Goal: Transaction & Acquisition: Download file/media

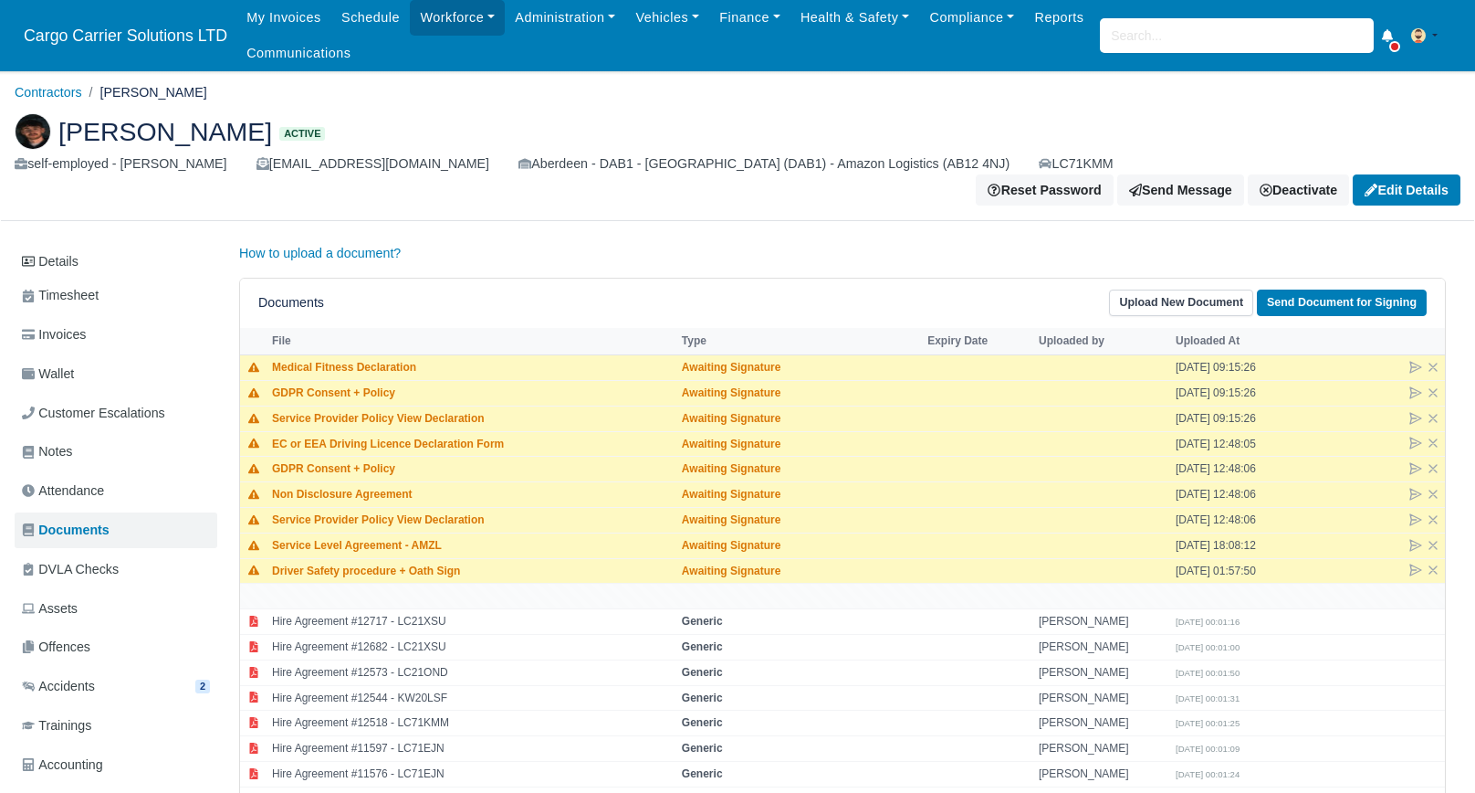
scroll to position [759, 0]
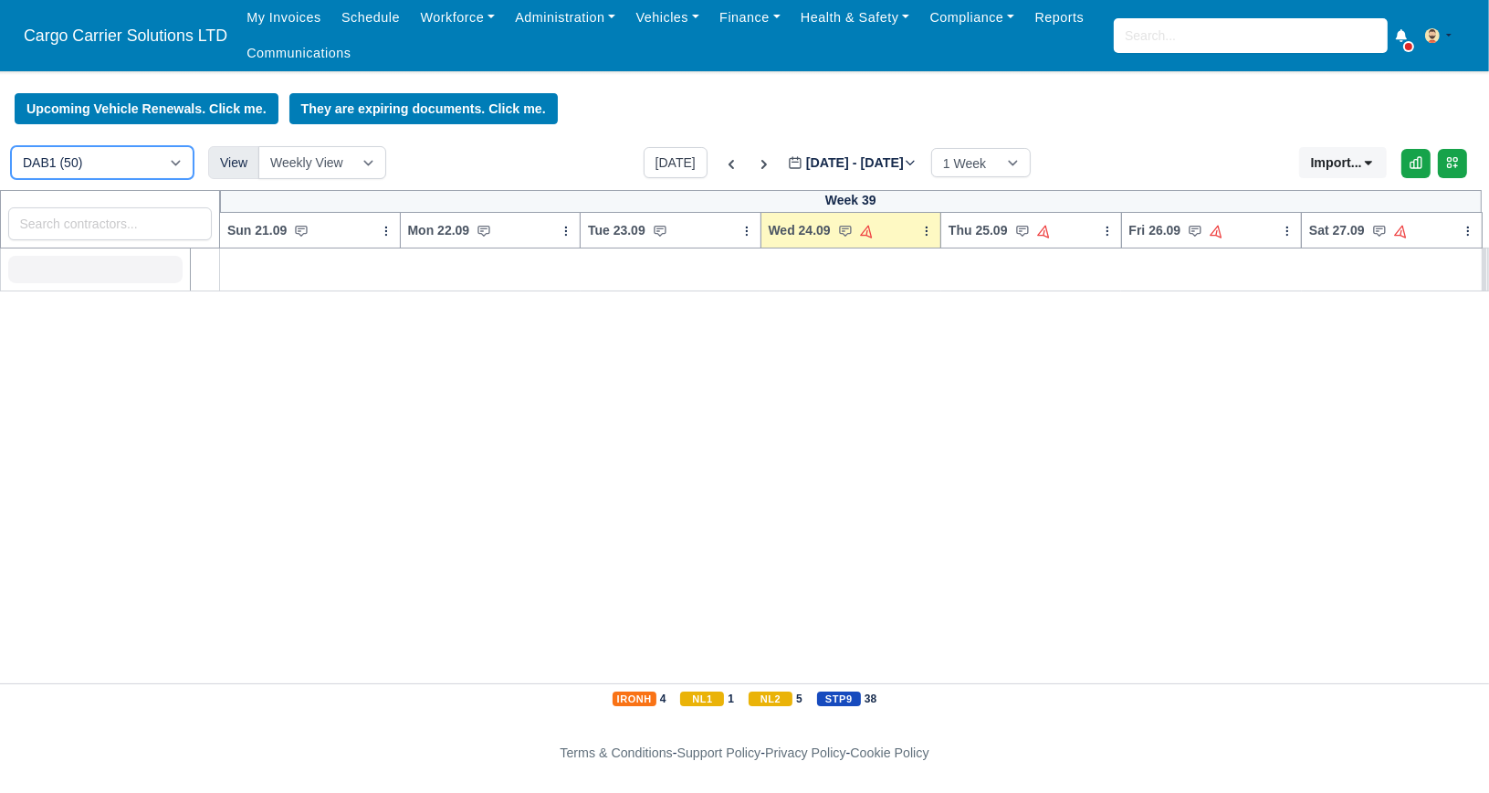
click at [60, 160] on select "DAB1 (50)" at bounding box center [102, 162] width 183 height 33
click at [87, 226] on input "search" at bounding box center [110, 223] width 205 height 33
type input "sean"
click at [433, 15] on link "Workforce" at bounding box center [457, 18] width 95 height 36
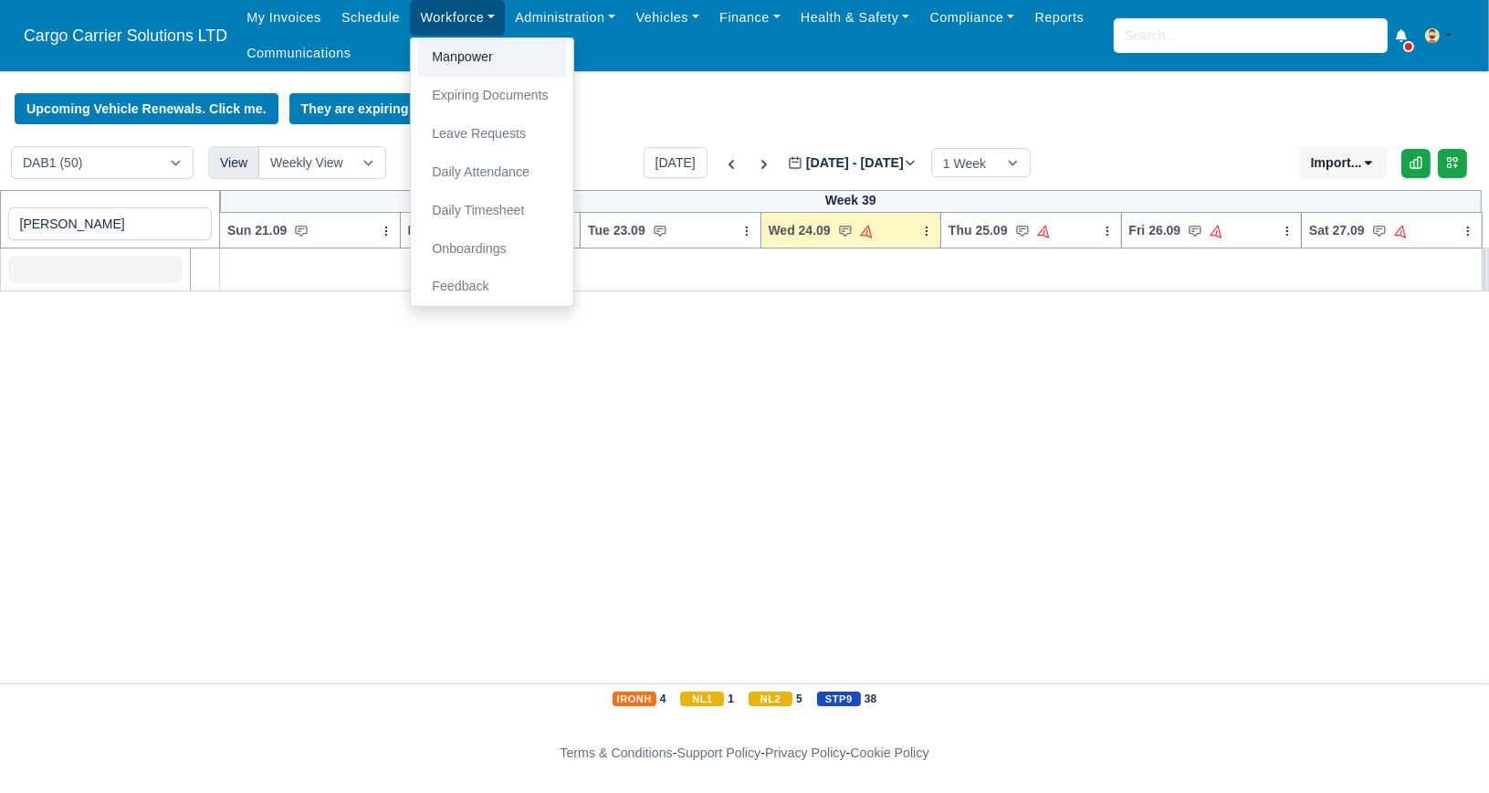
click at [446, 51] on link "Manpower" at bounding box center [492, 57] width 148 height 38
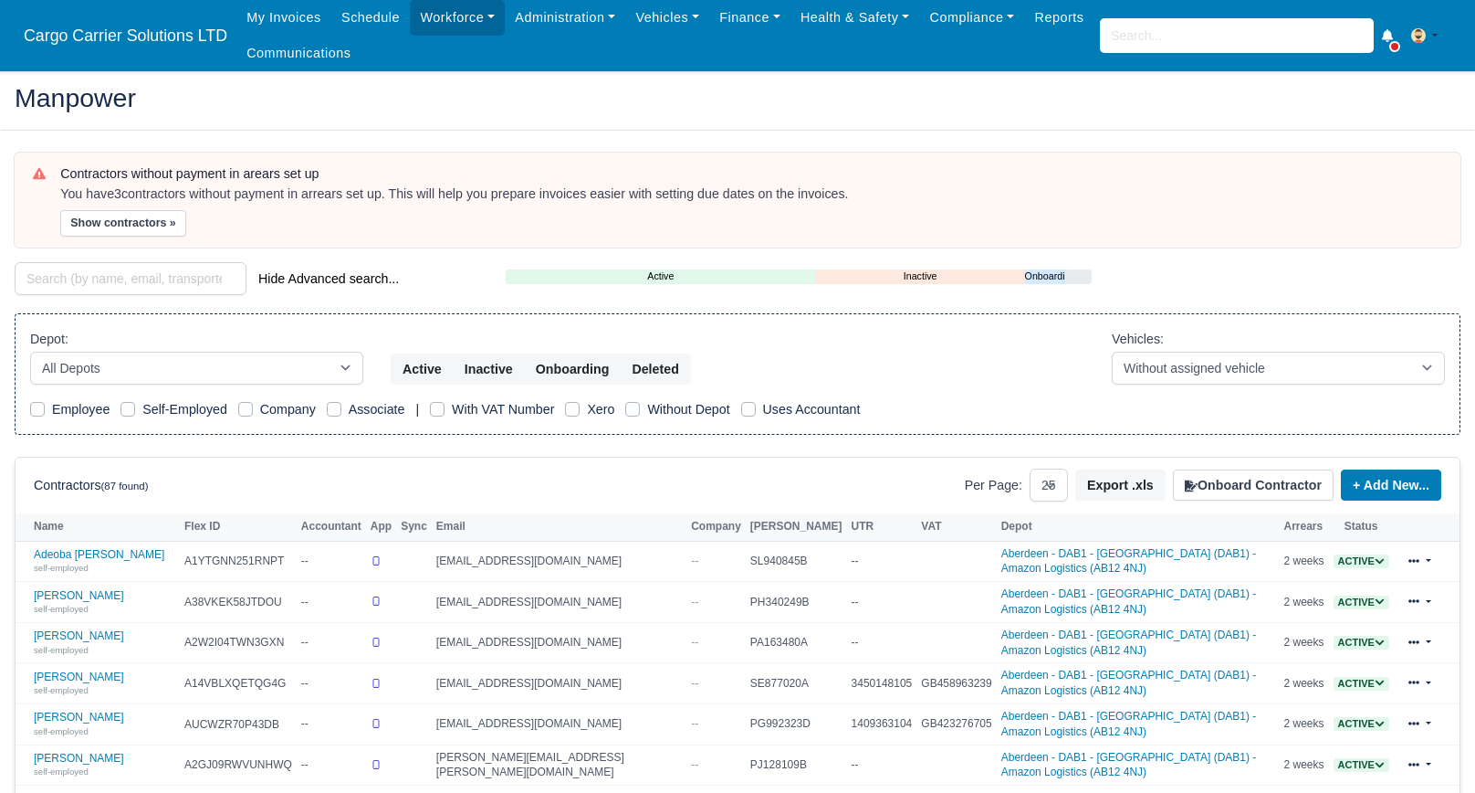
select select "25"
click at [46, 284] on input "search" at bounding box center [131, 278] width 232 height 33
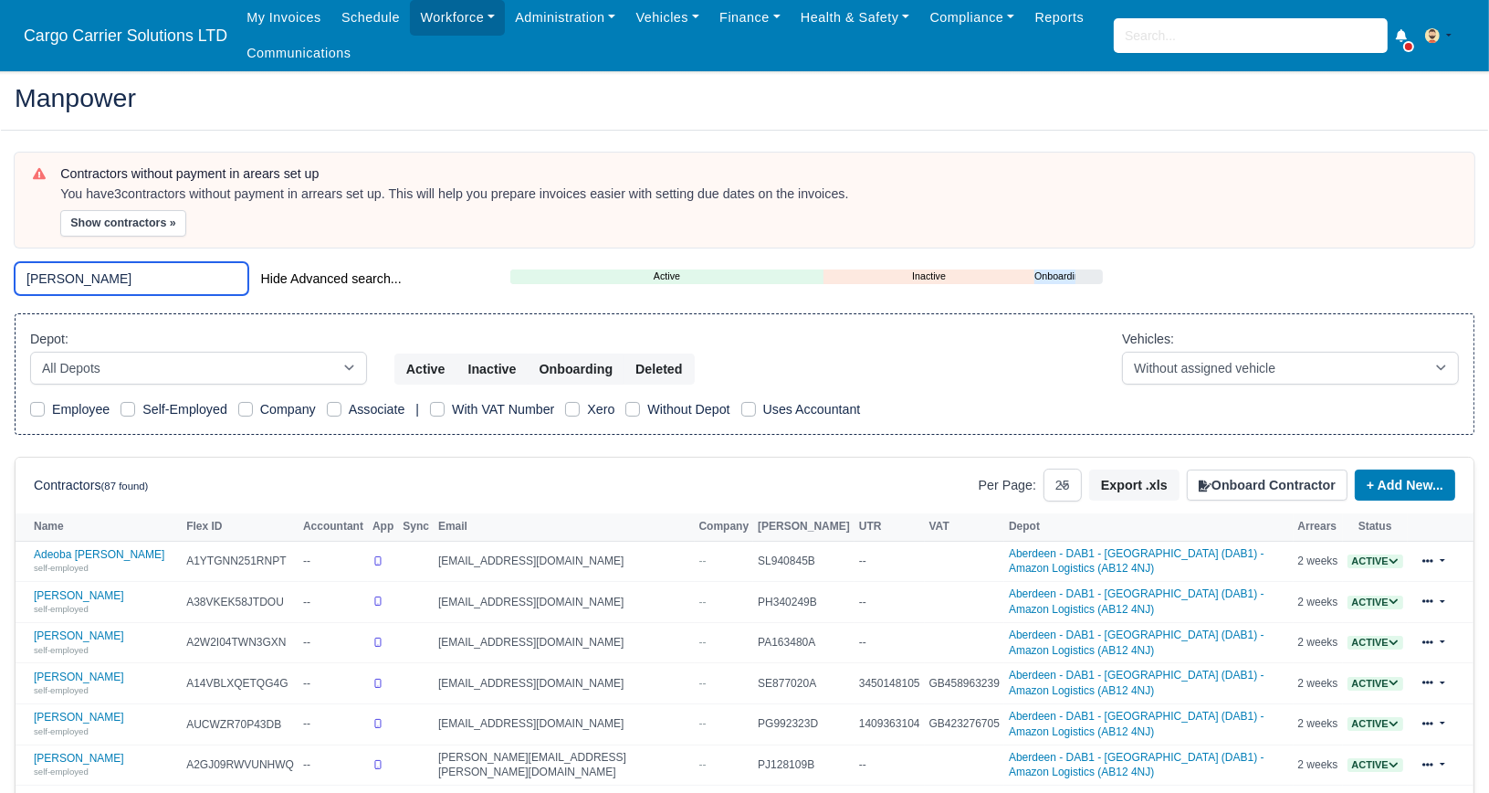
type input "sean"
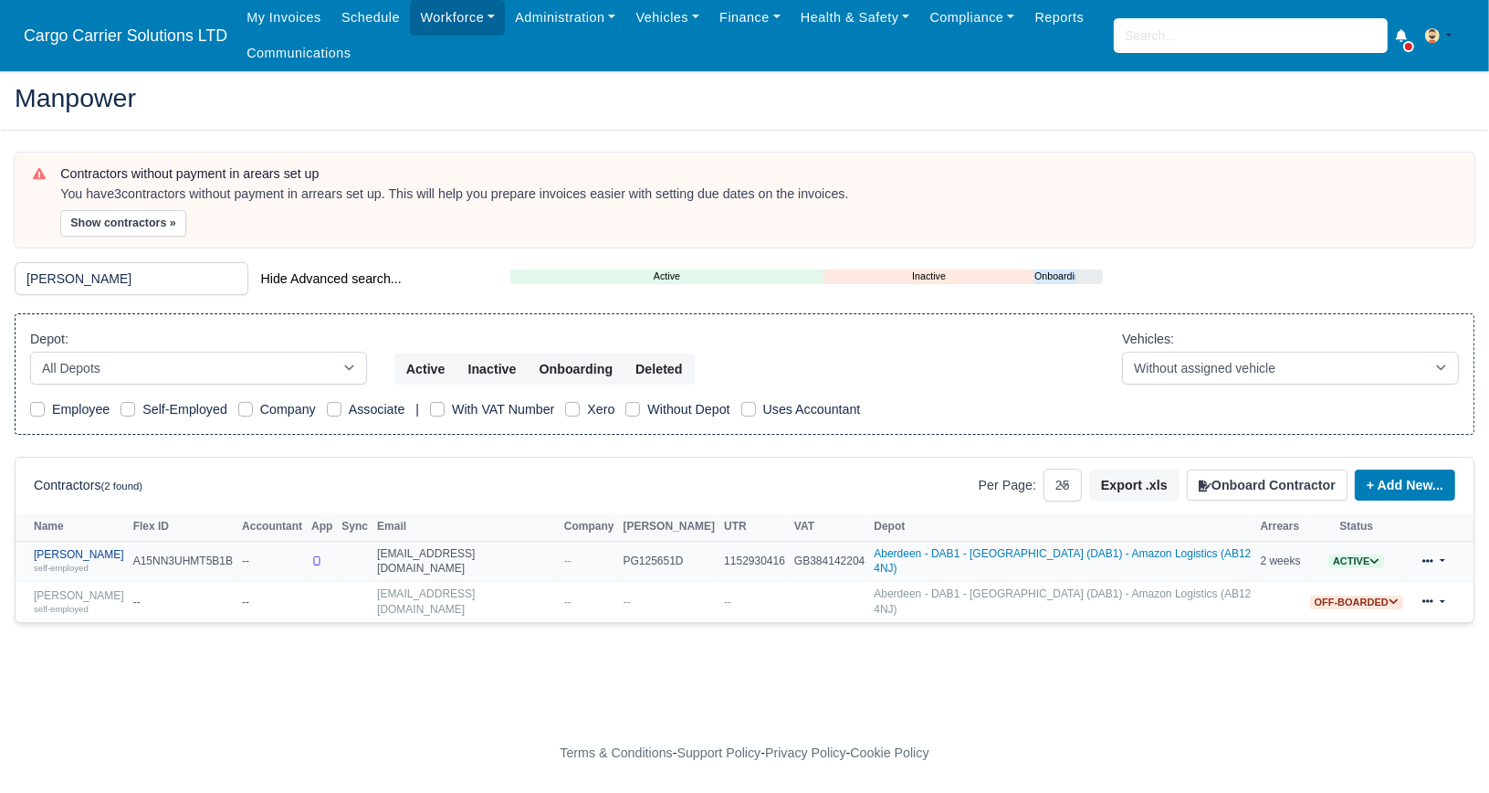
click at [47, 551] on link "Sean Forbes self-employed" at bounding box center [79, 561] width 90 height 26
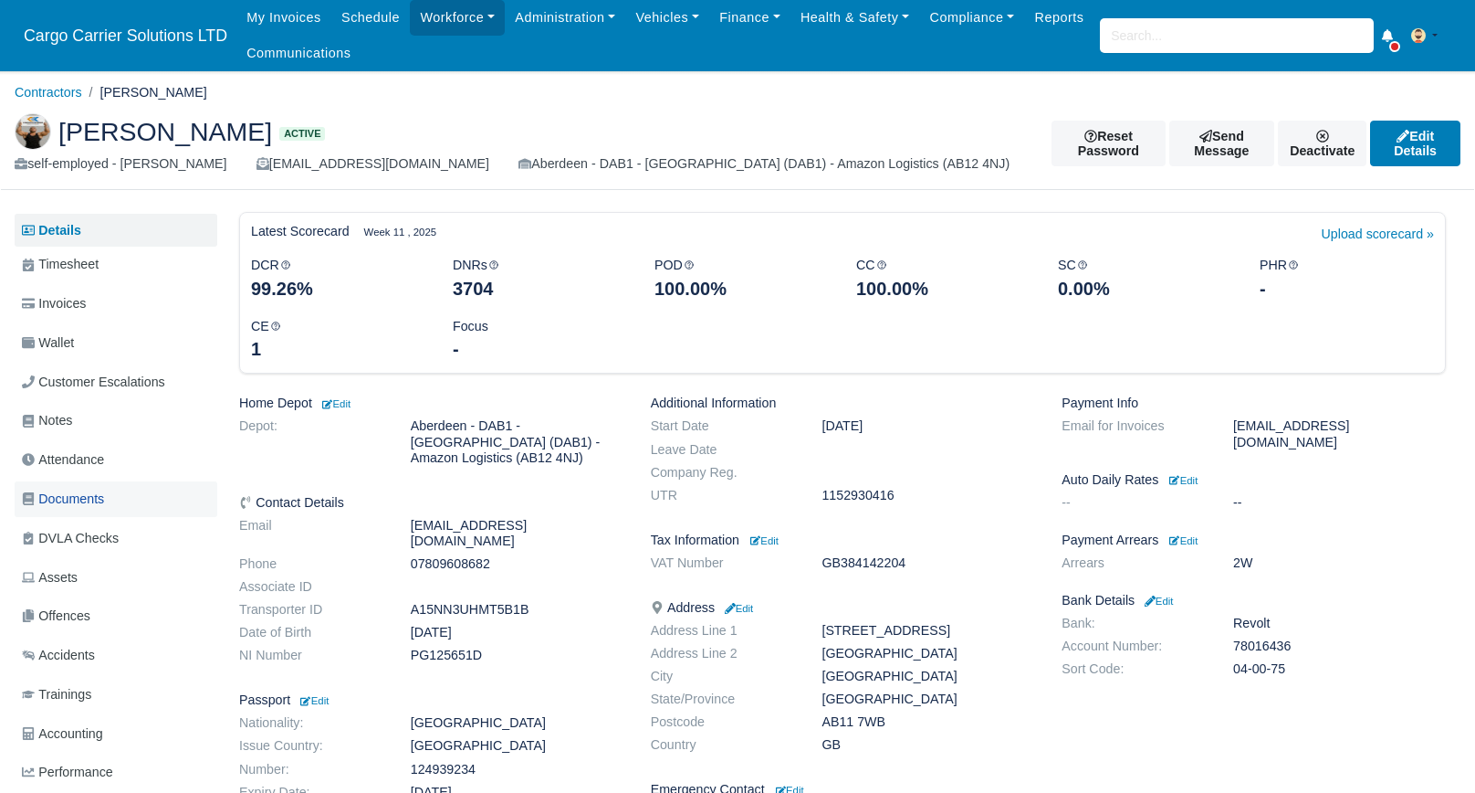
click at [114, 505] on link "Documents" at bounding box center [116, 499] width 203 height 36
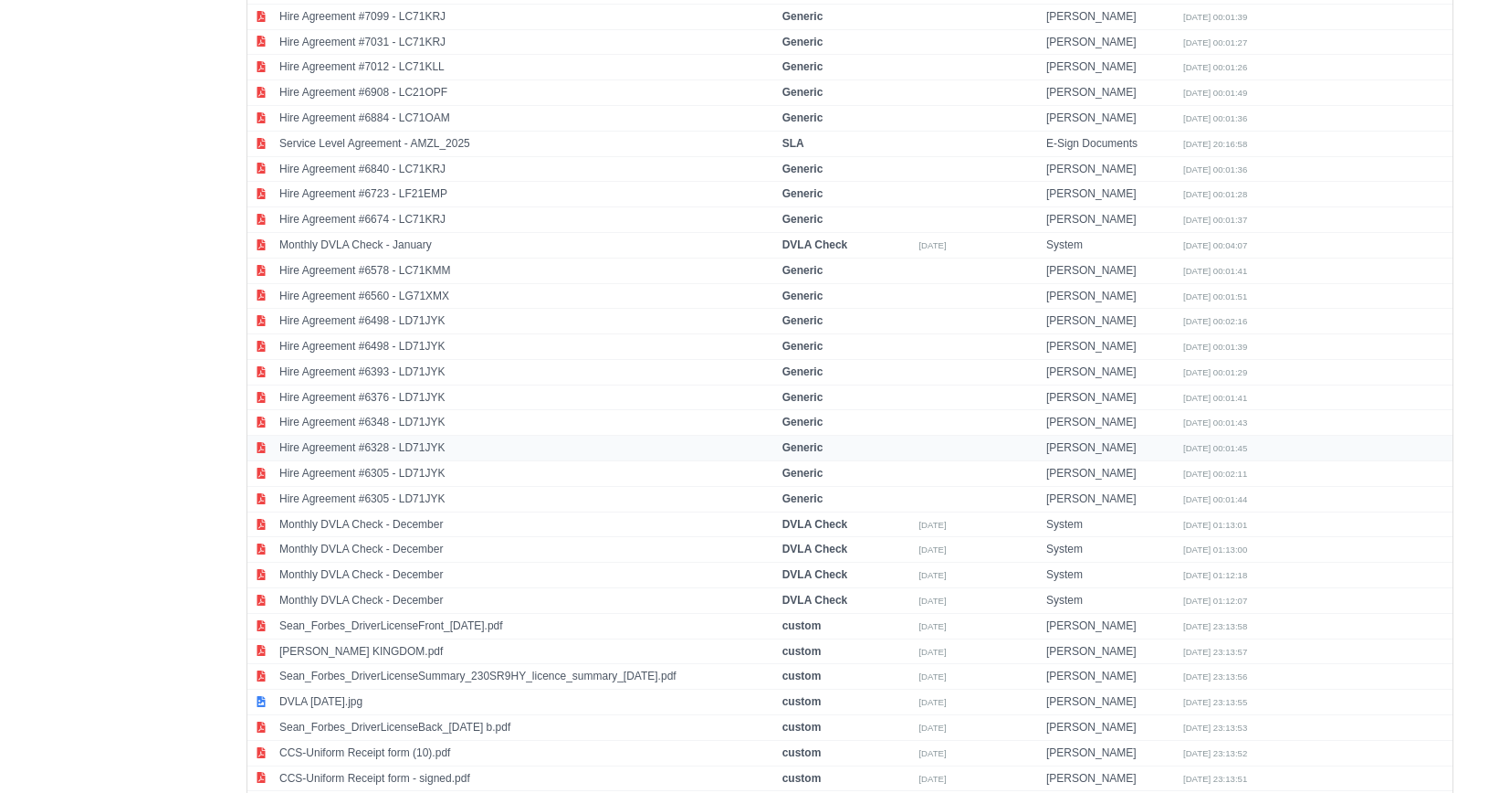
scroll to position [1299, 0]
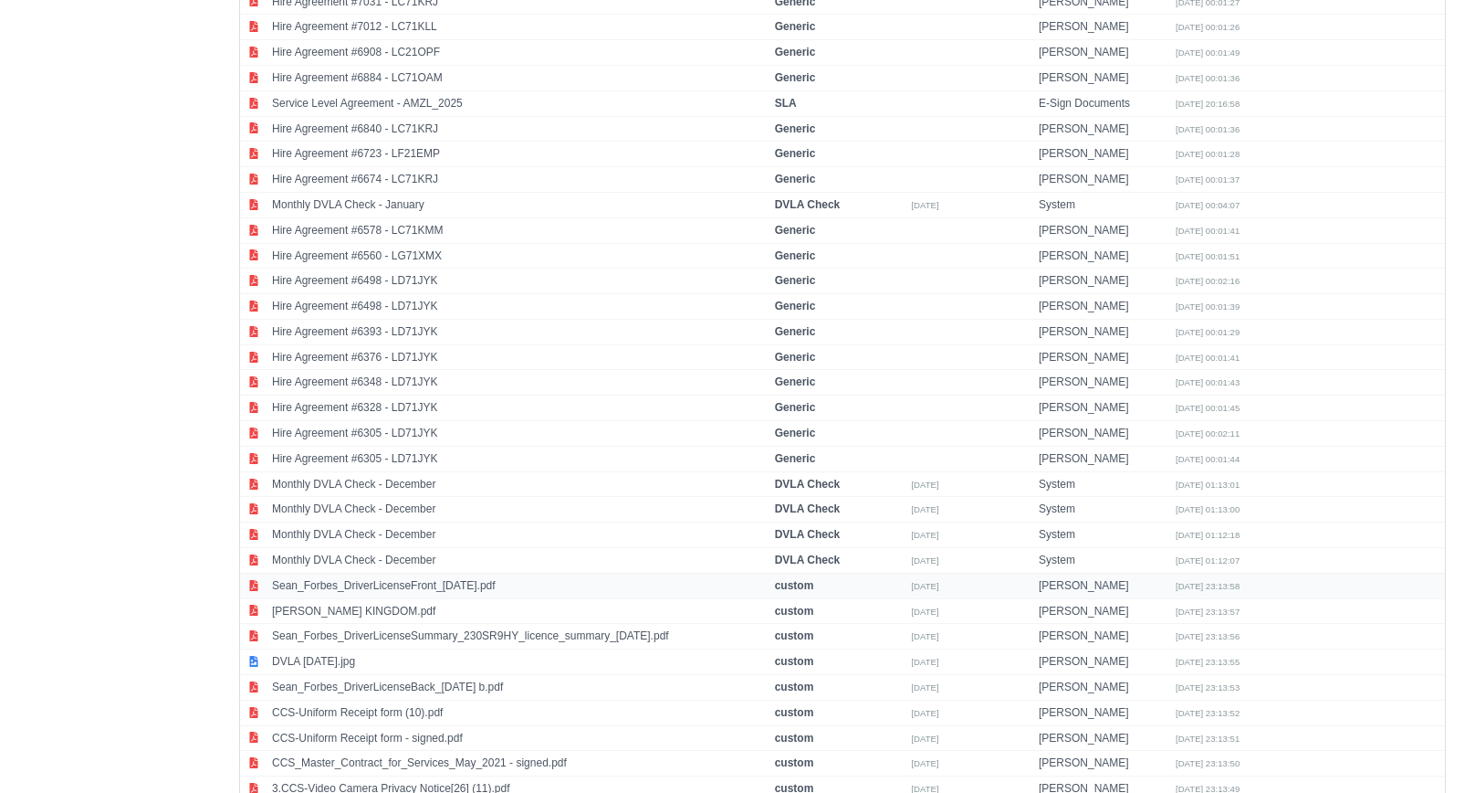
click at [469, 572] on td "Sean_Forbes_DriverLicenseFront_[DATE].pdf" at bounding box center [519, 585] width 503 height 26
select select "custom"
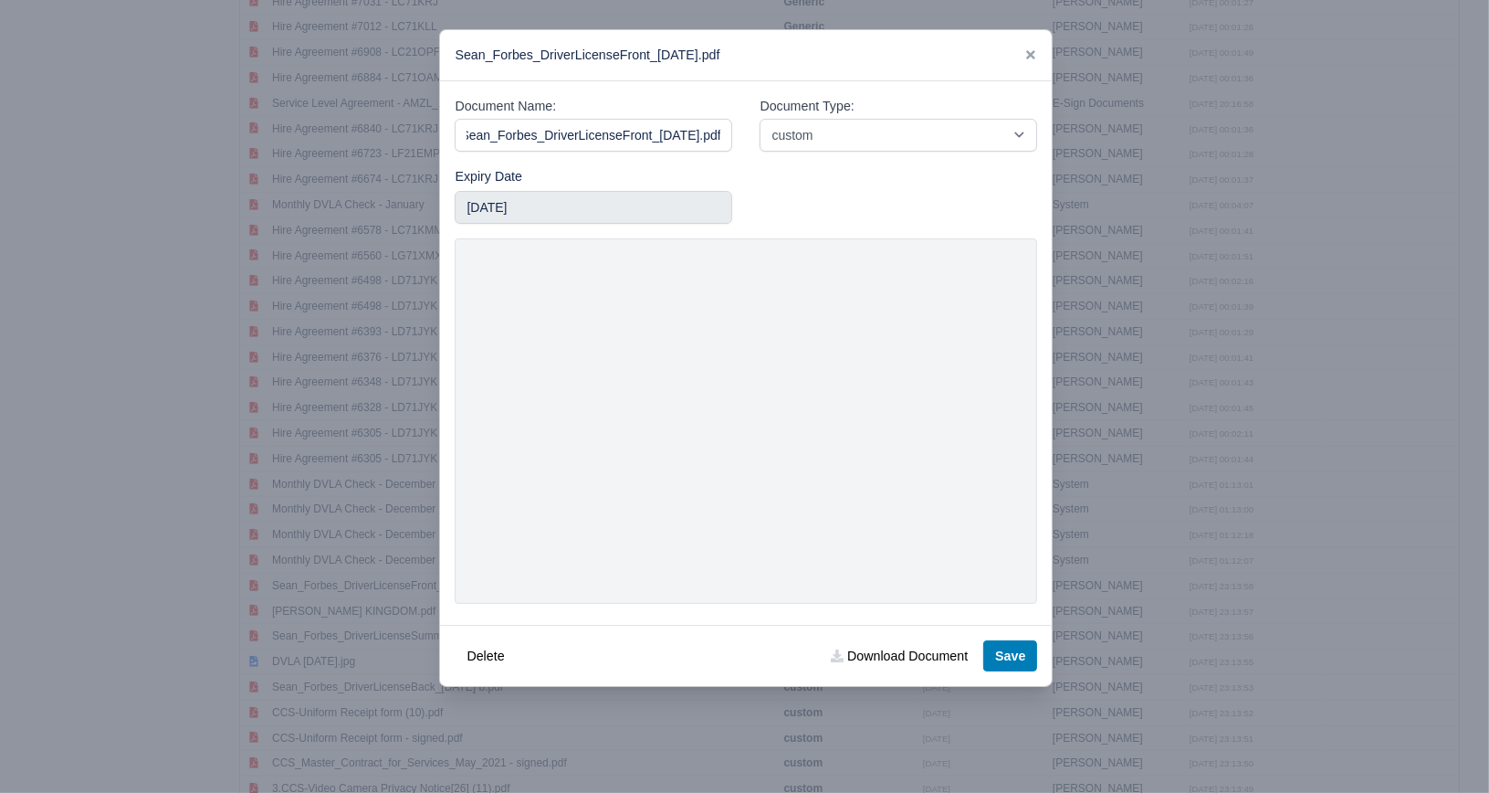
scroll to position [0, 0]
drag, startPoint x: 797, startPoint y: 457, endPoint x: 894, endPoint y: 657, distance: 223.0
click at [894, 657] on link "Download Document" at bounding box center [899, 655] width 161 height 31
